Goal: Information Seeking & Learning: Learn about a topic

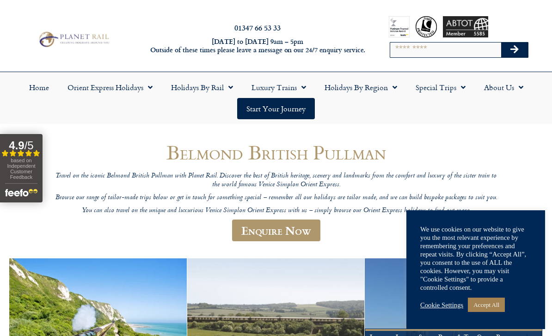
click at [138, 97] on link "Orient Express Holidays" at bounding box center [109, 87] width 103 height 21
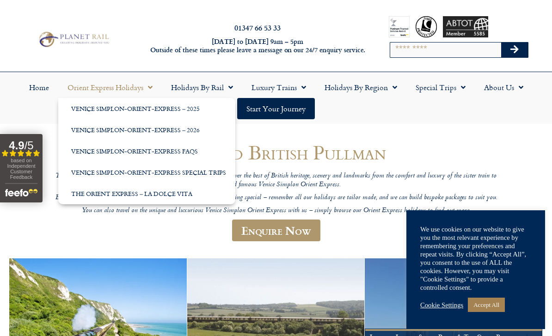
click at [90, 106] on link "Venice Simplon-Orient-Express – 2025" at bounding box center [146, 108] width 177 height 21
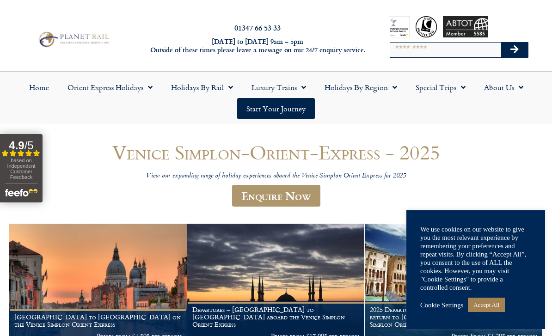
click at [459, 97] on link "Special Trips" at bounding box center [440, 87] width 68 height 21
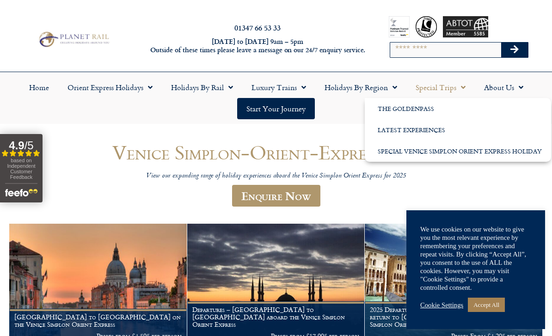
click at [456, 99] on link "The GoldenPass" at bounding box center [457, 108] width 186 height 21
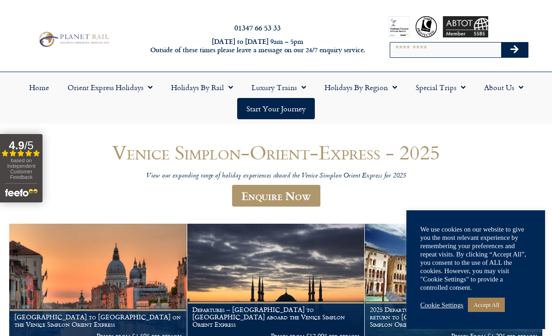
click at [456, 97] on link "Special Trips" at bounding box center [440, 87] width 68 height 21
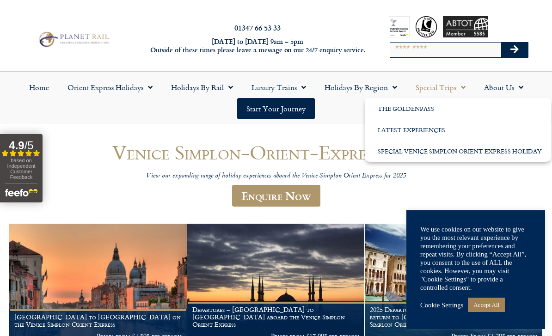
click at [432, 108] on link "The GoldenPass" at bounding box center [457, 108] width 186 height 21
click at [465, 107] on link "The GoldenPass" at bounding box center [457, 108] width 186 height 21
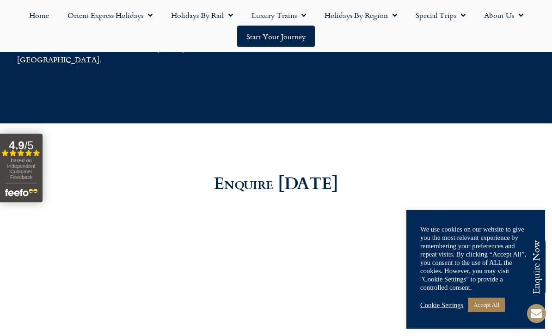
scroll to position [2333, 0]
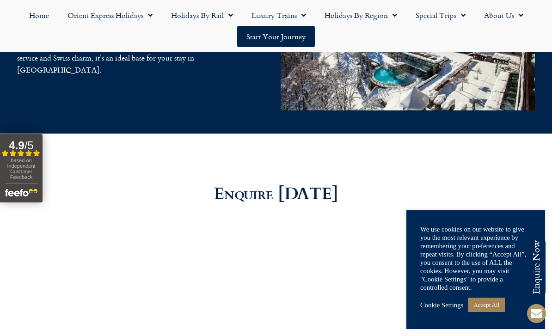
click at [463, 25] on link "Special Trips" at bounding box center [440, 15] width 68 height 21
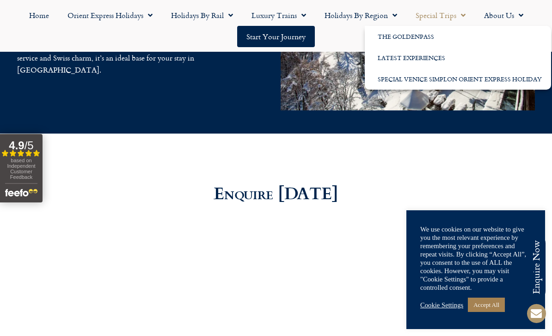
click at [458, 19] on span "Menu" at bounding box center [460, 15] width 9 height 17
